Goal: Information Seeking & Learning: Learn about a topic

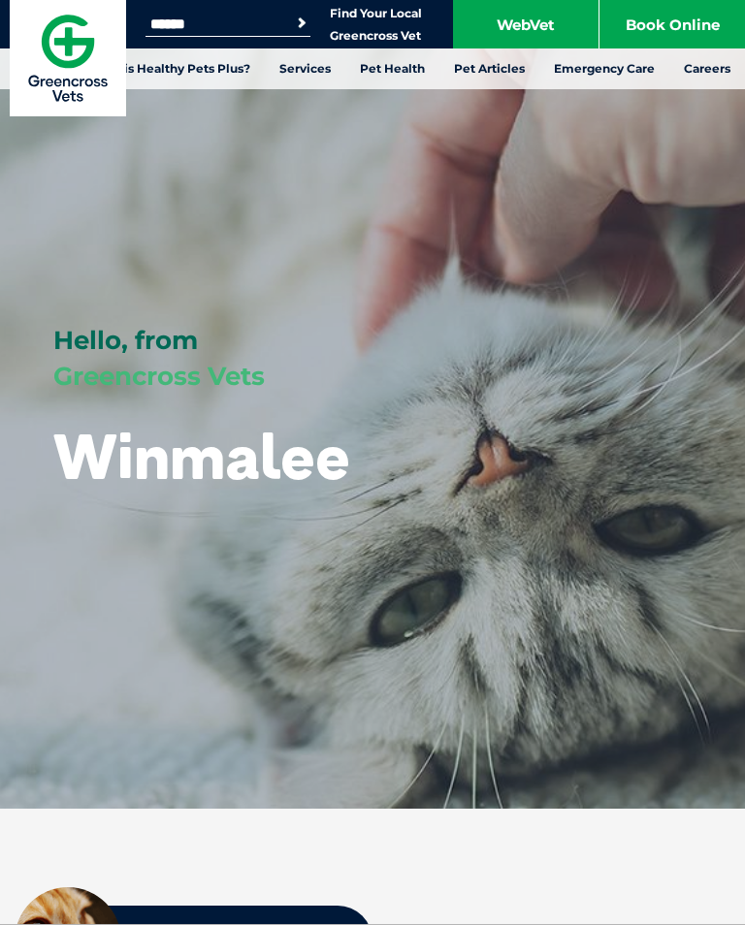
click at [416, 298] on link "Veterinary Advisory Panel" at bounding box center [466, 304] width 156 height 32
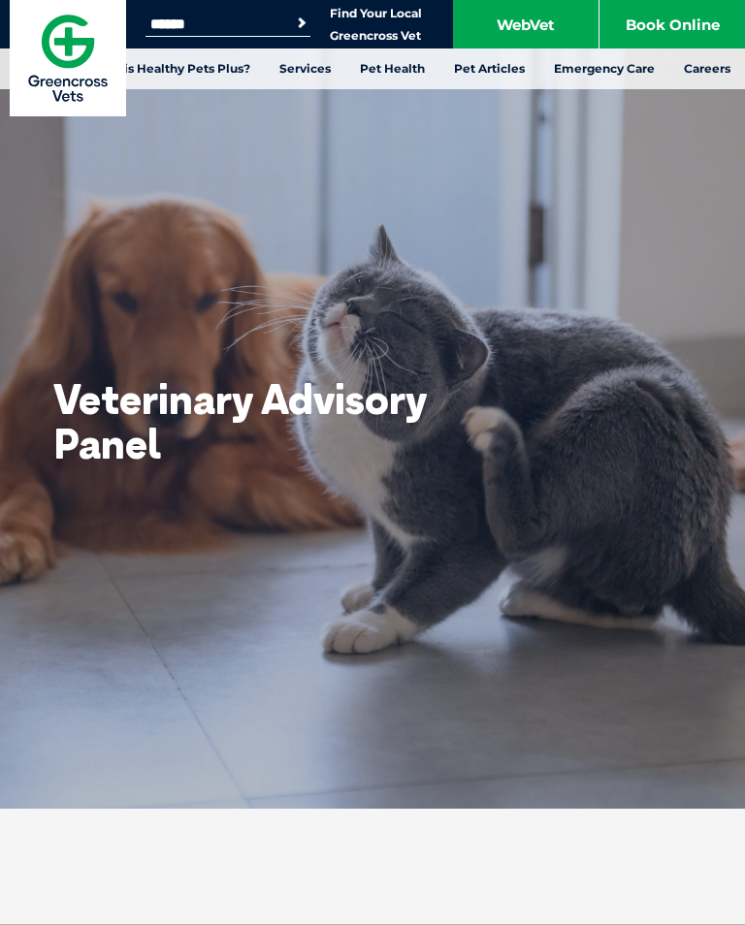
click at [182, 143] on div "Veterinary Advisory Panel" at bounding box center [242, 339] width 485 height 679
click at [199, 16] on input "Search for:" at bounding box center [227, 24] width 165 height 16
type input "********"
click at [302, 23] on button "Search" at bounding box center [301, 23] width 19 height 19
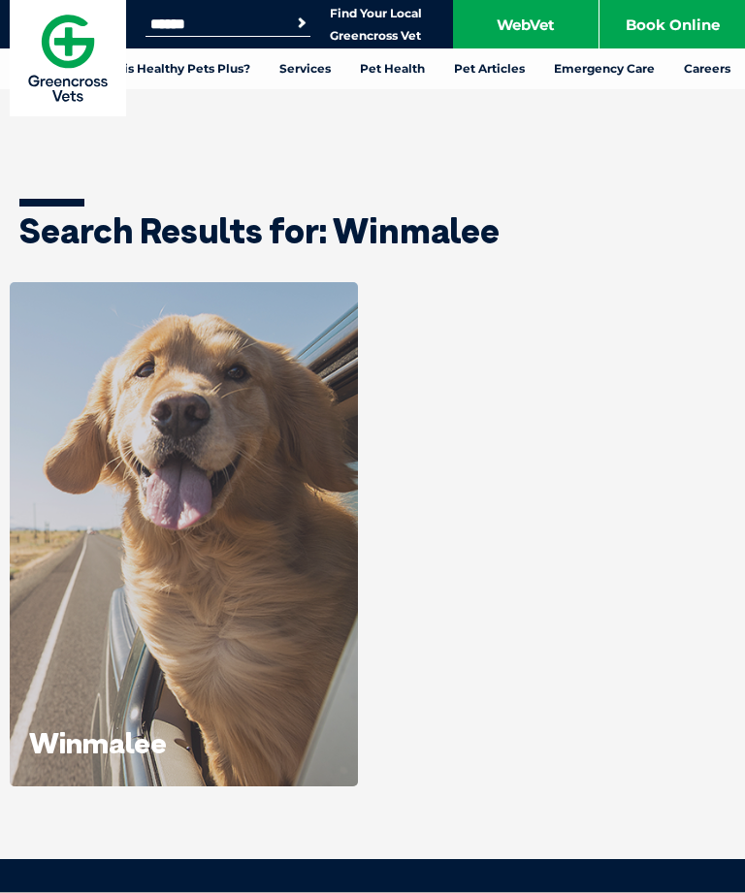
click at [192, 762] on icon at bounding box center [184, 778] width 32 height 32
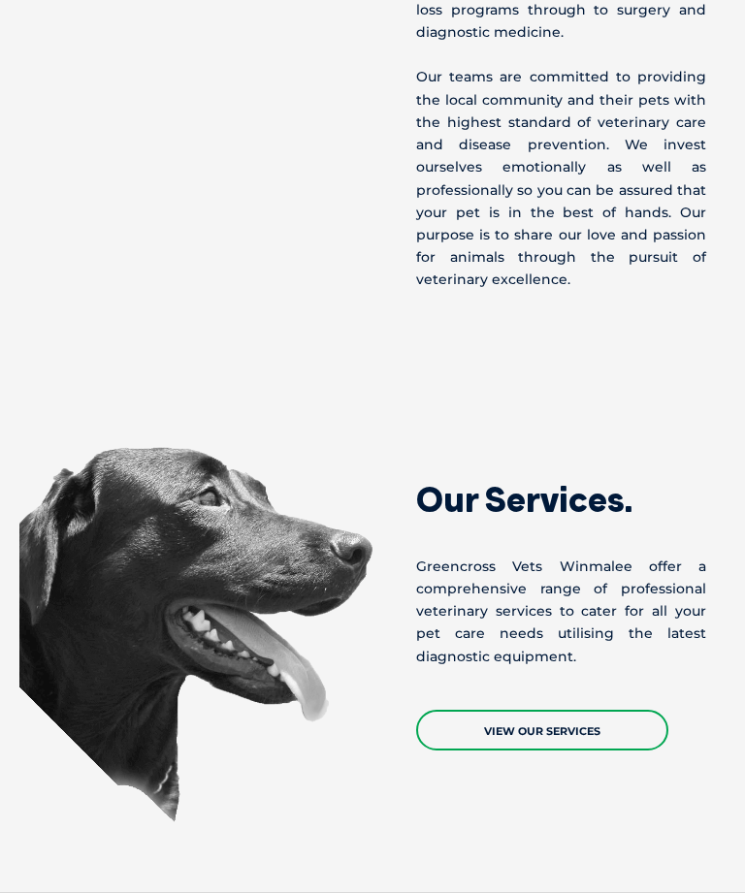
scroll to position [1157, 0]
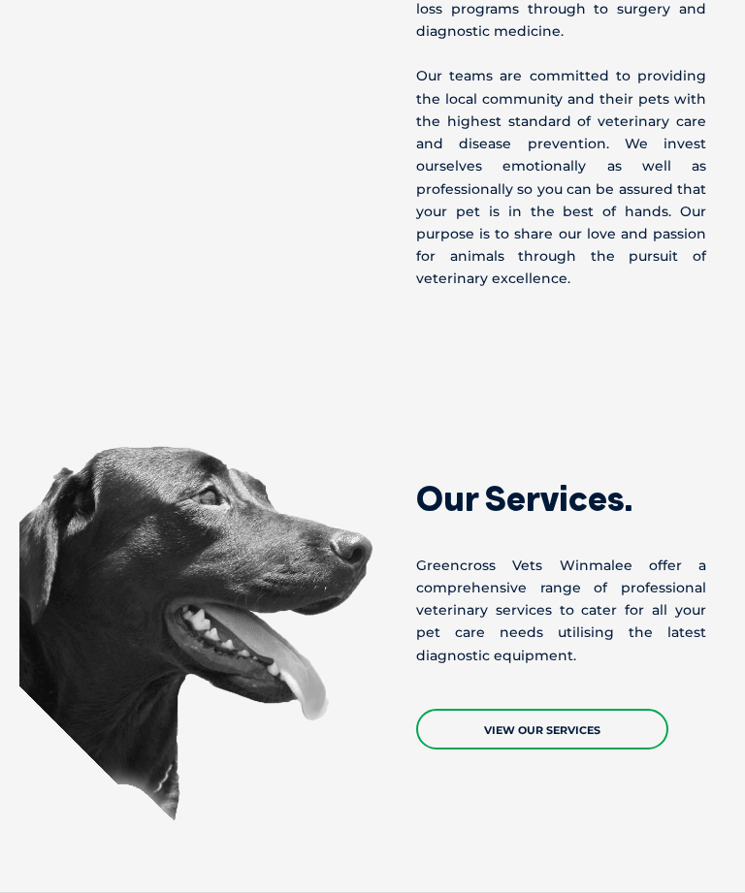
click at [528, 751] on link "View Our Services" at bounding box center [542, 730] width 252 height 41
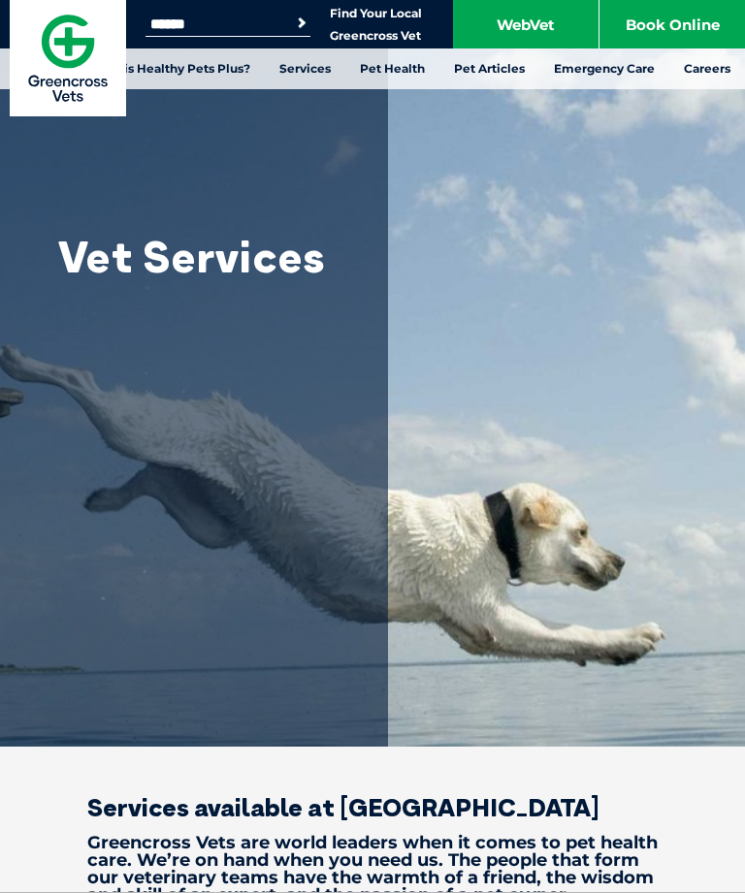
click at [427, 238] on link "Nutrition" at bounding box center [417, 244] width 58 height 16
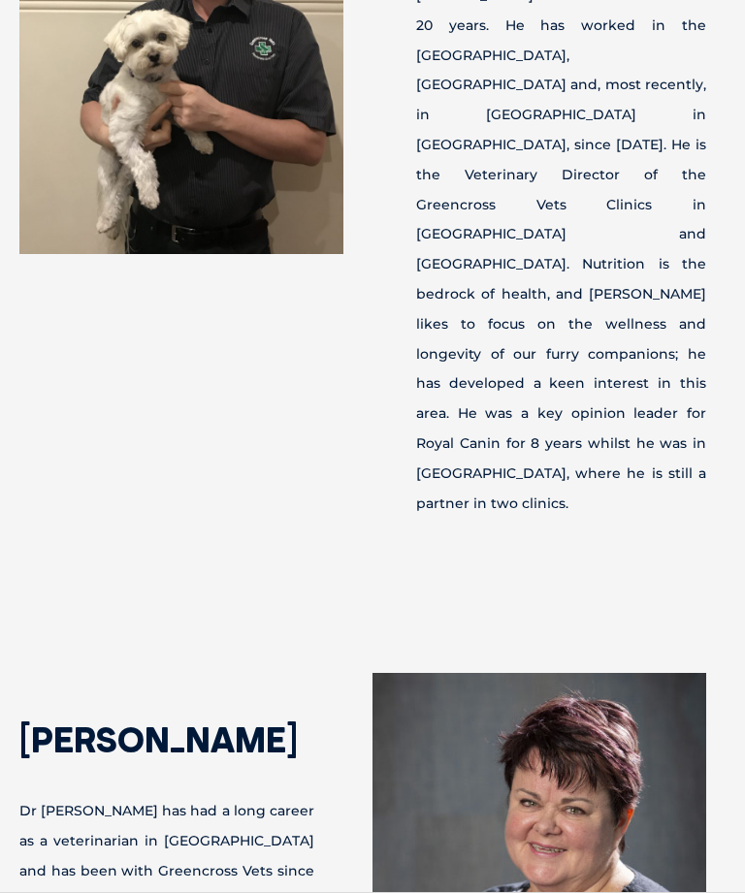
scroll to position [5122, 0]
